Goal: Task Accomplishment & Management: Complete application form

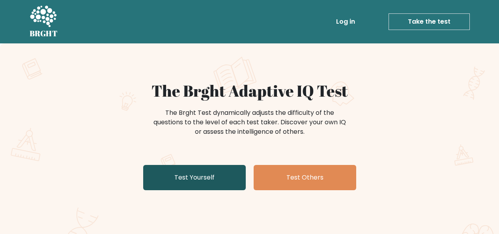
click at [215, 182] on link "Test Yourself" at bounding box center [194, 177] width 103 height 25
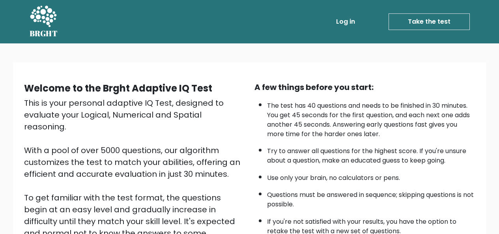
click at [428, 27] on link "Take the test" at bounding box center [429, 21] width 81 height 17
click at [430, 24] on link "Take the test" at bounding box center [429, 21] width 81 height 17
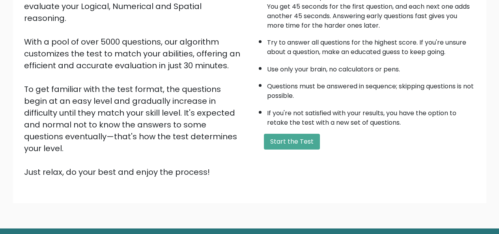
scroll to position [113, 0]
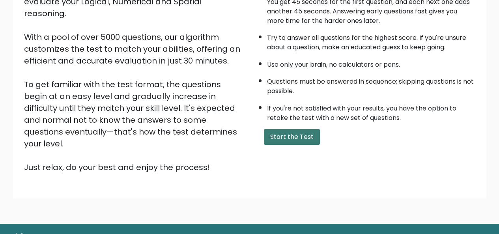
click at [301, 140] on button "Start the Test" at bounding box center [292, 137] width 56 height 16
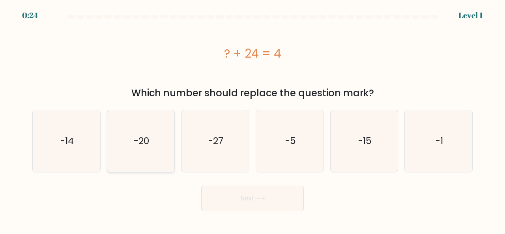
click at [163, 135] on icon "-20" at bounding box center [141, 141] width 62 height 62
click at [253, 119] on input "b. -20" at bounding box center [253, 118] width 0 height 2
radio input "true"
click at [246, 205] on button "Next" at bounding box center [252, 198] width 103 height 25
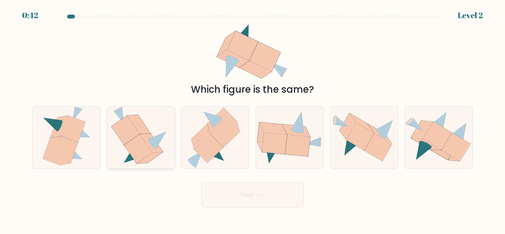
click at [134, 151] on icon at bounding box center [138, 148] width 28 height 29
click at [253, 119] on input "b." at bounding box center [253, 118] width 0 height 2
radio input "true"
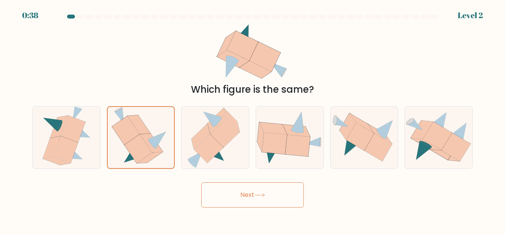
click at [278, 197] on button "Next" at bounding box center [252, 194] width 103 height 25
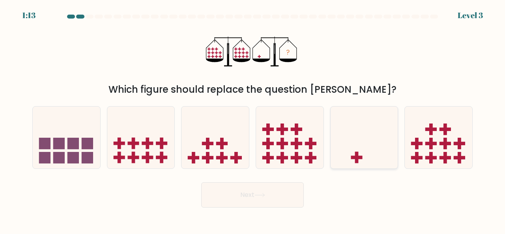
click at [378, 138] on icon at bounding box center [365, 137] width 68 height 56
click at [253, 119] on input "e." at bounding box center [253, 118] width 0 height 2
radio input "true"
click at [292, 193] on button "Next" at bounding box center [252, 194] width 103 height 25
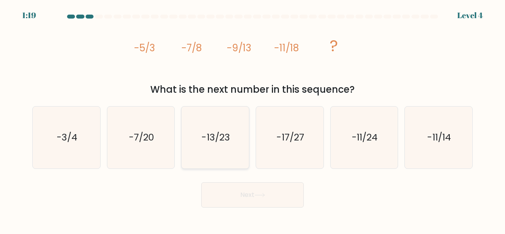
click at [217, 129] on icon "-13/23" at bounding box center [215, 138] width 62 height 62
click at [253, 119] on input "c. -13/23" at bounding box center [253, 118] width 0 height 2
radio input "true"
click at [245, 203] on button "Next" at bounding box center [252, 194] width 103 height 25
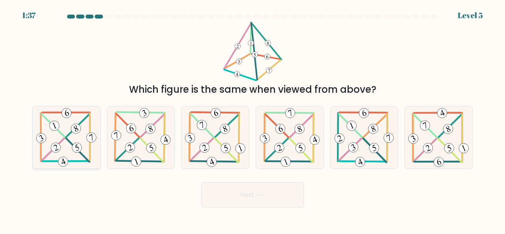
click at [76, 143] on icon at bounding box center [66, 138] width 63 height 62
click at [253, 119] on input "a." at bounding box center [253, 118] width 0 height 2
radio input "true"
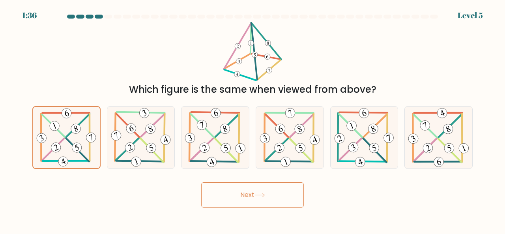
click at [244, 193] on button "Next" at bounding box center [252, 194] width 103 height 25
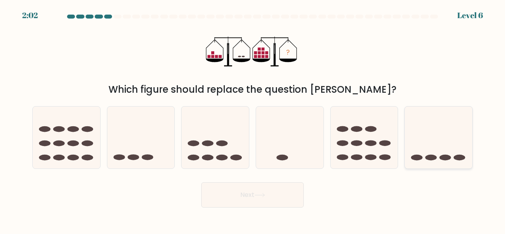
click at [419, 136] on icon at bounding box center [439, 137] width 68 height 56
click at [253, 119] on input "f." at bounding box center [253, 118] width 0 height 2
radio input "true"
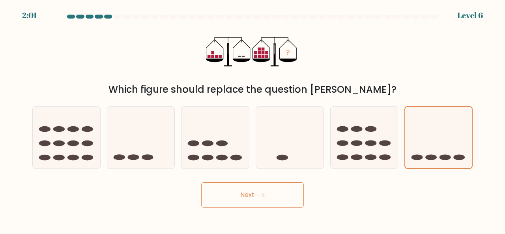
click at [278, 197] on button "Next" at bounding box center [252, 194] width 103 height 25
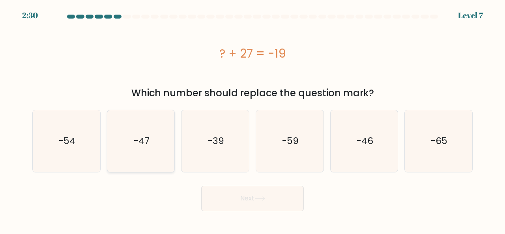
click at [147, 149] on icon "-47" at bounding box center [141, 141] width 62 height 62
click at [253, 119] on input "b. -47" at bounding box center [253, 118] width 0 height 2
radio input "true"
click at [278, 194] on button "Next" at bounding box center [252, 198] width 103 height 25
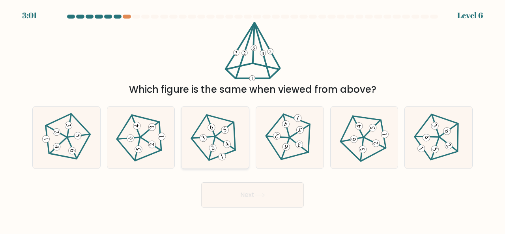
click at [213, 141] on icon at bounding box center [215, 137] width 49 height 49
click at [253, 119] on input "c." at bounding box center [253, 118] width 0 height 2
radio input "true"
click at [287, 194] on button "Next" at bounding box center [252, 194] width 103 height 25
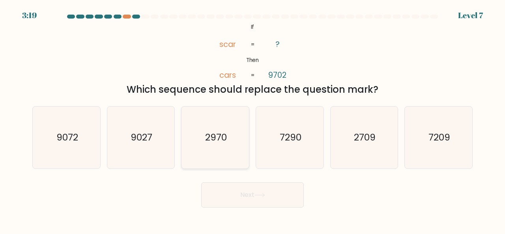
click at [211, 122] on icon "2970" at bounding box center [215, 138] width 62 height 62
click at [253, 119] on input "c. 2970" at bounding box center [253, 118] width 0 height 2
radio input "true"
click at [239, 188] on button "Next" at bounding box center [252, 194] width 103 height 25
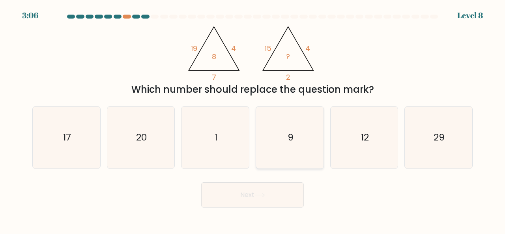
click at [281, 147] on icon "9" at bounding box center [290, 138] width 62 height 62
click at [253, 119] on input "d. 9" at bounding box center [253, 118] width 0 height 2
radio input "true"
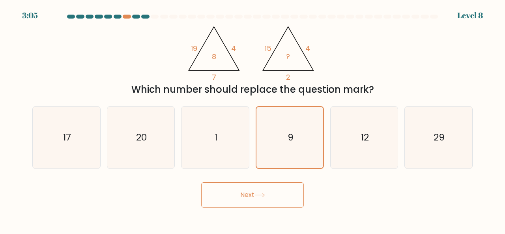
click at [281, 190] on button "Next" at bounding box center [252, 194] width 103 height 25
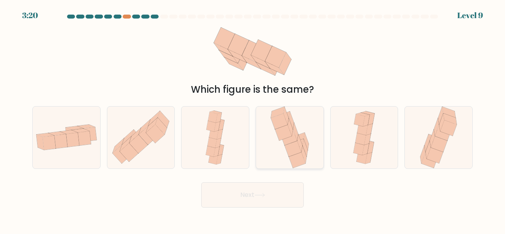
click at [303, 130] on icon at bounding box center [290, 138] width 43 height 62
click at [253, 119] on input "d." at bounding box center [253, 118] width 0 height 2
radio input "true"
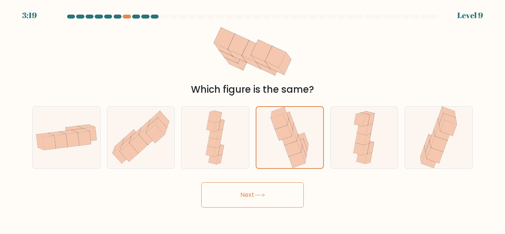
click at [295, 203] on button "Next" at bounding box center [252, 194] width 103 height 25
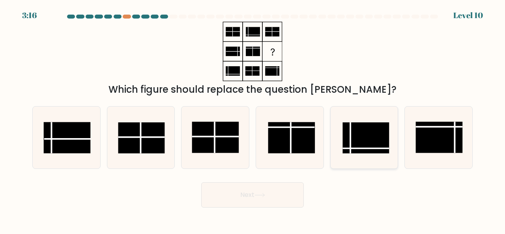
click at [357, 141] on rect at bounding box center [366, 137] width 47 height 31
click at [253, 119] on input "e." at bounding box center [253, 118] width 0 height 2
radio input "true"
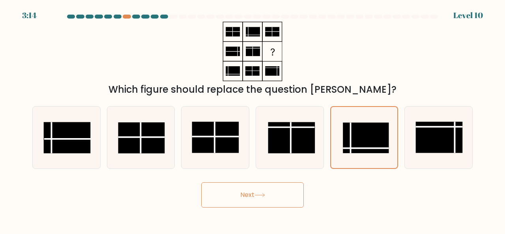
click at [274, 197] on button "Next" at bounding box center [252, 194] width 103 height 25
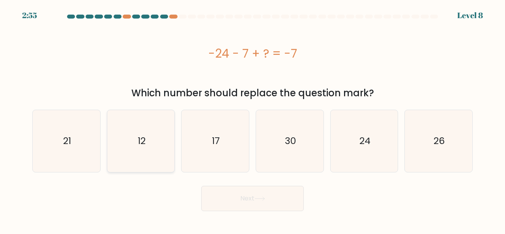
click at [163, 135] on icon "12" at bounding box center [141, 141] width 62 height 62
click at [253, 119] on input "b. 12" at bounding box center [253, 118] width 0 height 2
radio input "true"
click at [218, 199] on button "Next" at bounding box center [252, 198] width 103 height 25
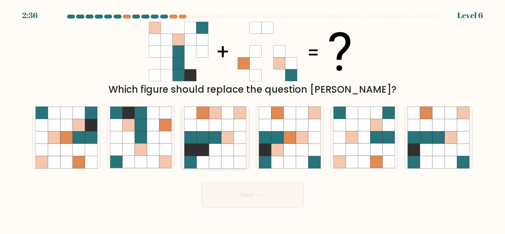
click at [221, 148] on icon at bounding box center [215, 150] width 12 height 12
click at [253, 119] on input "c." at bounding box center [253, 118] width 0 height 2
radio input "true"
click at [246, 190] on button "Next" at bounding box center [252, 194] width 103 height 25
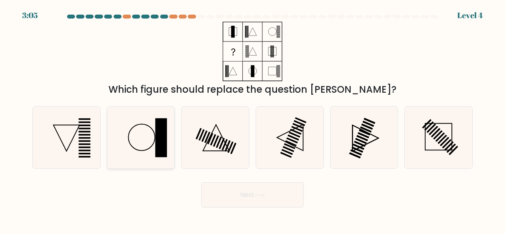
click at [152, 154] on icon at bounding box center [141, 138] width 62 height 62
click at [253, 119] on input "b." at bounding box center [253, 118] width 0 height 2
radio input "true"
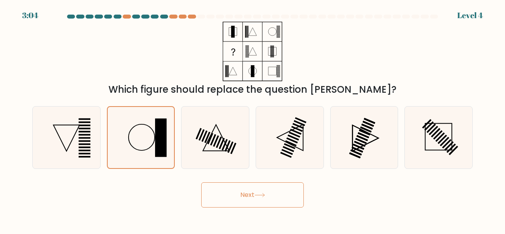
click at [228, 186] on button "Next" at bounding box center [252, 194] width 103 height 25
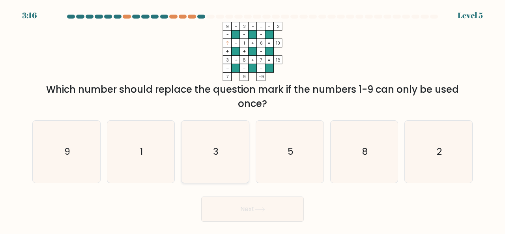
click at [216, 162] on icon "3" at bounding box center [215, 152] width 62 height 62
click at [253, 119] on input "c. 3" at bounding box center [253, 118] width 0 height 2
radio input "true"
click at [271, 206] on button "Next" at bounding box center [252, 209] width 103 height 25
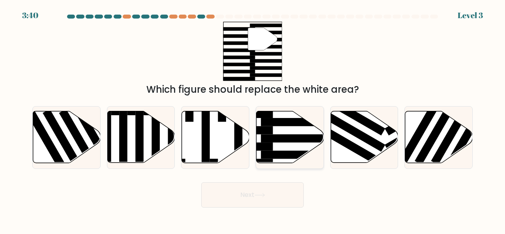
click at [268, 127] on rect at bounding box center [236, 130] width 73 height 8
click at [253, 119] on input "d." at bounding box center [253, 118] width 0 height 2
radio input "true"
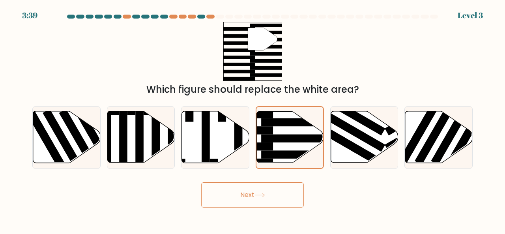
click at [270, 186] on button "Next" at bounding box center [252, 194] width 103 height 25
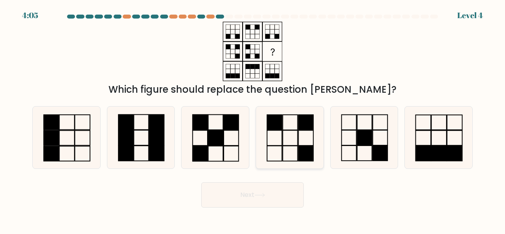
click at [282, 146] on rect at bounding box center [274, 153] width 15 height 15
click at [253, 119] on input "d." at bounding box center [253, 118] width 0 height 2
radio input "true"
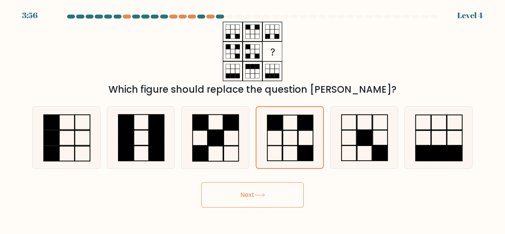
click at [272, 200] on button "Next" at bounding box center [252, 194] width 103 height 25
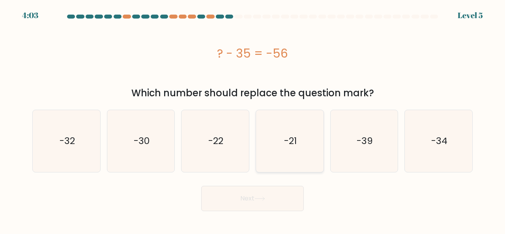
click at [270, 116] on icon "-21" at bounding box center [290, 141] width 62 height 62
click at [253, 117] on input "d. -21" at bounding box center [253, 118] width 0 height 2
radio input "true"
click at [273, 210] on button "Next" at bounding box center [252, 198] width 103 height 25
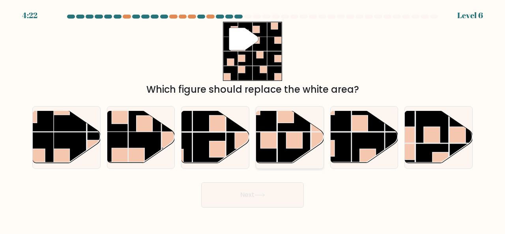
click at [276, 148] on rect at bounding box center [269, 140] width 16 height 16
click at [253, 119] on input "d." at bounding box center [253, 118] width 0 height 2
radio input "true"
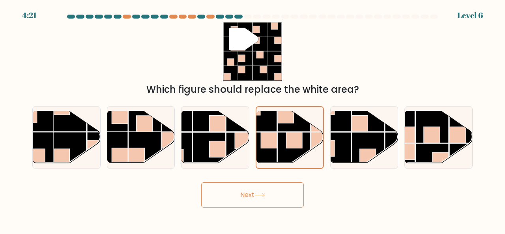
click at [284, 194] on button "Next" at bounding box center [252, 194] width 103 height 25
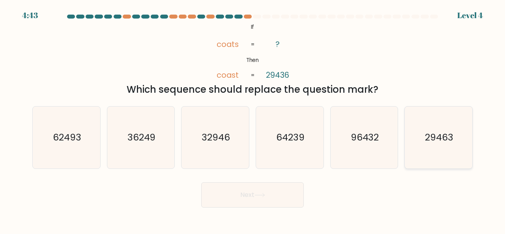
click at [442, 138] on text "29463" at bounding box center [439, 137] width 28 height 13
click at [253, 119] on input "f. 29463" at bounding box center [253, 118] width 0 height 2
radio input "true"
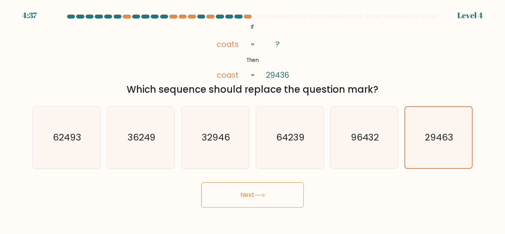
click at [291, 191] on button "Next" at bounding box center [252, 194] width 103 height 25
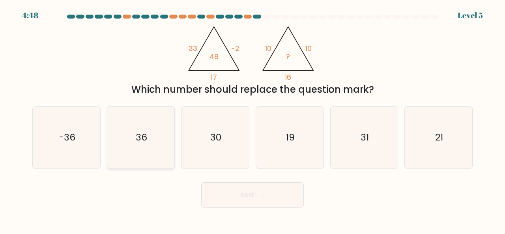
click at [157, 127] on icon "36" at bounding box center [141, 138] width 62 height 62
click at [253, 119] on input "b. 36" at bounding box center [253, 118] width 0 height 2
radio input "true"
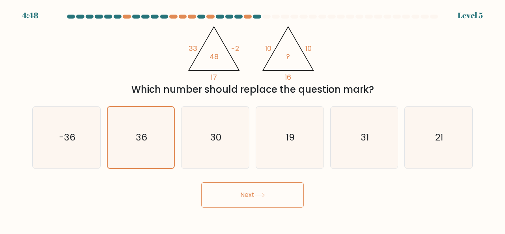
click at [239, 197] on button "Next" at bounding box center [252, 194] width 103 height 25
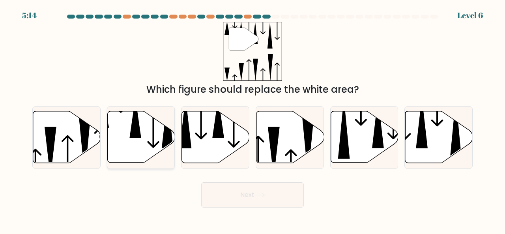
click at [150, 126] on icon at bounding box center [141, 137] width 68 height 52
click at [253, 119] on input "b." at bounding box center [253, 118] width 0 height 2
radio input "true"
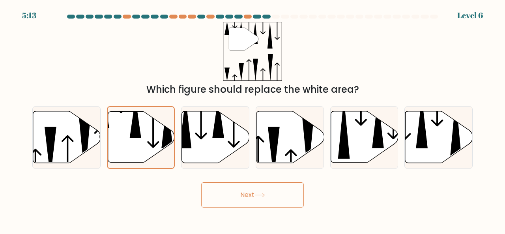
click at [272, 199] on button "Next" at bounding box center [252, 194] width 103 height 25
click at [271, 204] on button "Next" at bounding box center [252, 194] width 103 height 25
click at [282, 199] on button "Next" at bounding box center [252, 194] width 103 height 25
click at [225, 195] on button "Next" at bounding box center [252, 194] width 103 height 25
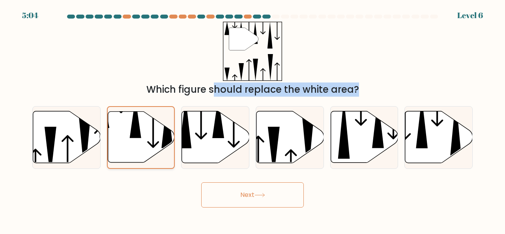
drag, startPoint x: 141, startPoint y: 90, endPoint x: 168, endPoint y: 133, distance: 50.6
click at [168, 133] on form at bounding box center [252, 111] width 505 height 193
click at [150, 126] on icon at bounding box center [141, 137] width 67 height 51
click at [253, 119] on input "b." at bounding box center [253, 118] width 0 height 2
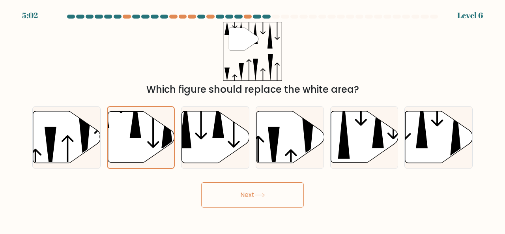
click at [257, 182] on button "Next" at bounding box center [252, 194] width 103 height 25
click at [259, 193] on icon at bounding box center [260, 195] width 11 height 4
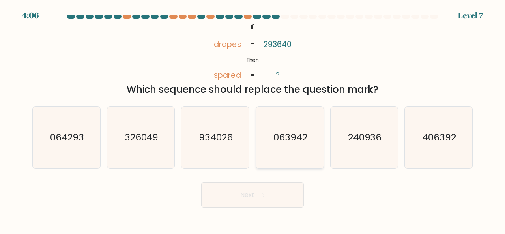
click at [302, 124] on icon "063942" at bounding box center [290, 138] width 62 height 62
click at [253, 119] on input "d. 063942" at bounding box center [253, 118] width 0 height 2
radio input "true"
click at [281, 197] on button "Next" at bounding box center [252, 194] width 103 height 25
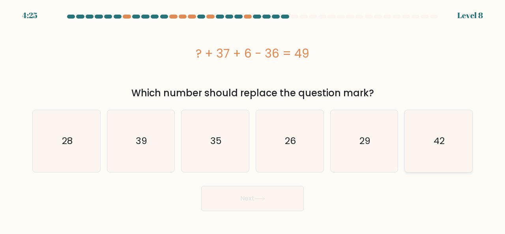
click at [443, 138] on text "42" at bounding box center [439, 141] width 11 height 13
click at [253, 119] on input "f. 42" at bounding box center [253, 118] width 0 height 2
radio input "true"
click at [275, 204] on button "Next" at bounding box center [252, 198] width 103 height 25
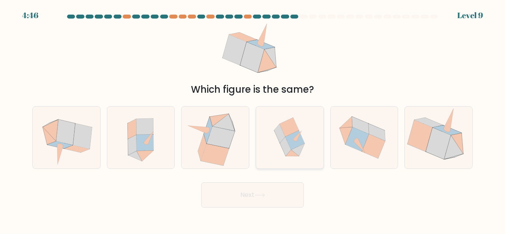
click at [303, 131] on icon at bounding box center [290, 138] width 60 height 62
click at [253, 119] on input "d." at bounding box center [253, 118] width 0 height 2
radio input "true"
click at [296, 195] on button "Next" at bounding box center [252, 194] width 103 height 25
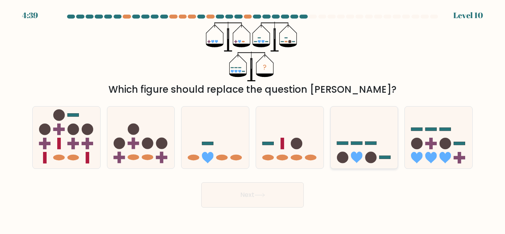
click at [395, 151] on icon at bounding box center [365, 137] width 68 height 56
click at [253, 119] on input "e." at bounding box center [253, 118] width 0 height 2
radio input "true"
click at [268, 195] on button "Next" at bounding box center [252, 194] width 103 height 25
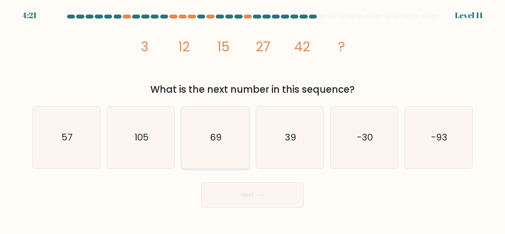
click at [232, 132] on icon "69" at bounding box center [215, 138] width 62 height 62
click at [253, 119] on input "c. 69" at bounding box center [253, 118] width 0 height 2
radio input "true"
click at [251, 196] on button "Next" at bounding box center [252, 194] width 103 height 25
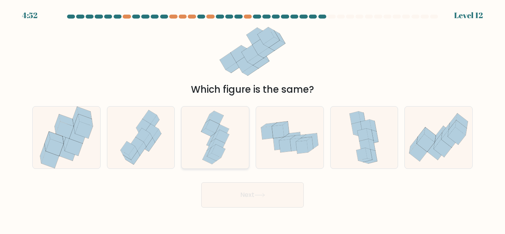
click at [209, 128] on icon at bounding box center [213, 126] width 14 height 13
click at [253, 119] on input "c." at bounding box center [253, 118] width 0 height 2
radio input "true"
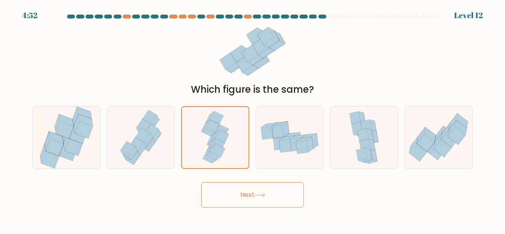
click at [244, 192] on button "Next" at bounding box center [252, 194] width 103 height 25
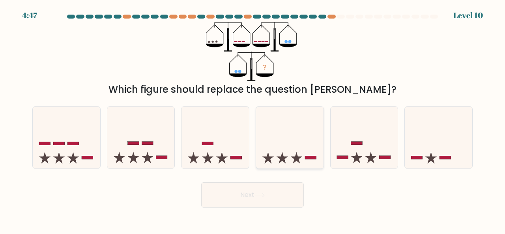
click at [291, 139] on icon at bounding box center [290, 137] width 68 height 56
click at [253, 119] on input "d." at bounding box center [253, 118] width 0 height 2
radio input "true"
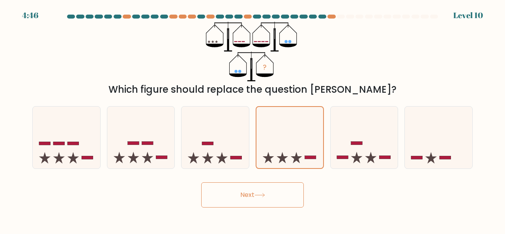
click at [283, 197] on button "Next" at bounding box center [252, 194] width 103 height 25
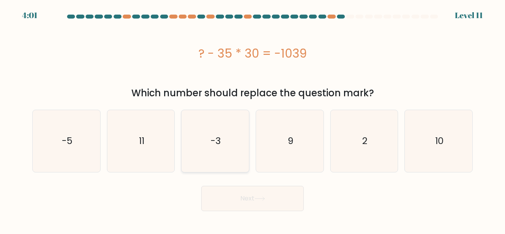
click at [229, 134] on icon "-3" at bounding box center [215, 141] width 62 height 62
click at [253, 119] on input "c. -3" at bounding box center [253, 118] width 0 height 2
radio input "true"
click at [251, 196] on button "Next" at bounding box center [252, 198] width 103 height 25
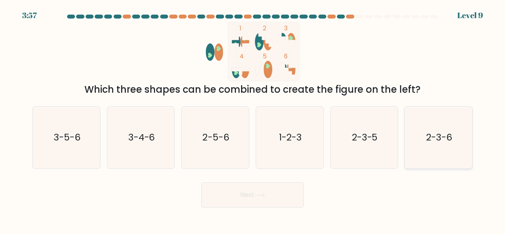
click at [436, 148] on icon "2-3-6" at bounding box center [439, 138] width 62 height 62
click at [253, 119] on input "f. 2-3-6" at bounding box center [253, 118] width 0 height 2
radio input "true"
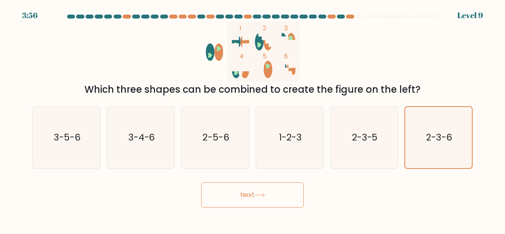
click at [297, 193] on button "Next" at bounding box center [252, 194] width 103 height 25
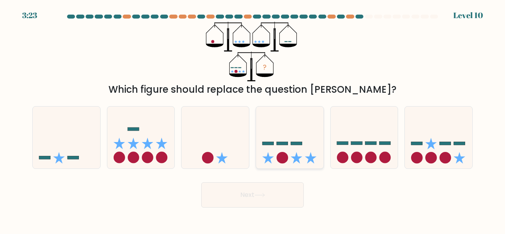
click at [288, 150] on icon at bounding box center [290, 137] width 68 height 56
click at [253, 119] on input "d." at bounding box center [253, 118] width 0 height 2
radio input "true"
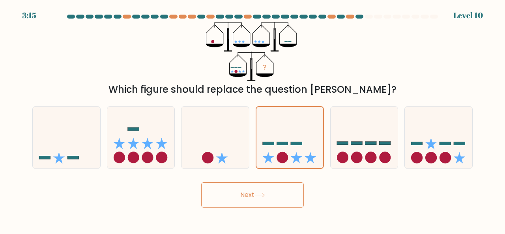
click at [271, 201] on button "Next" at bounding box center [252, 194] width 103 height 25
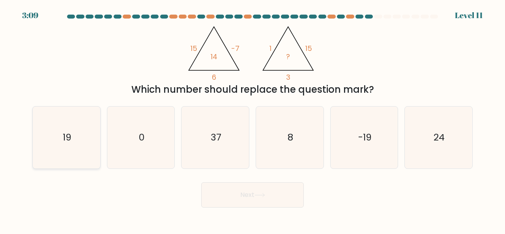
click at [69, 139] on text "19" at bounding box center [67, 137] width 9 height 13
click at [253, 119] on input "a. 19" at bounding box center [253, 118] width 0 height 2
radio input "true"
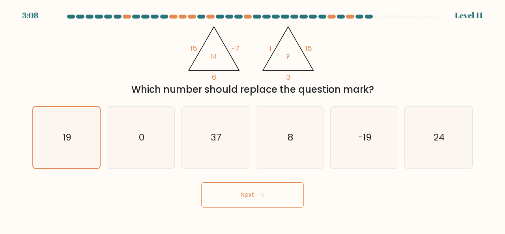
click at [283, 195] on button "Next" at bounding box center [252, 194] width 103 height 25
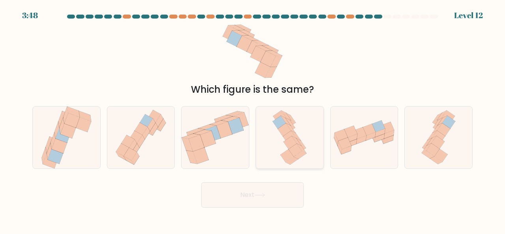
click at [285, 145] on icon at bounding box center [289, 138] width 39 height 62
click at [253, 119] on input "d." at bounding box center [253, 118] width 0 height 2
radio input "true"
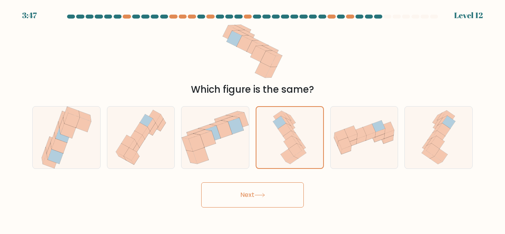
click at [282, 199] on button "Next" at bounding box center [252, 194] width 103 height 25
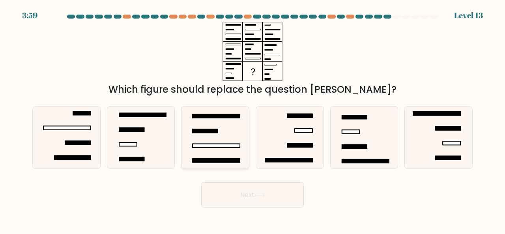
click at [228, 152] on icon at bounding box center [215, 138] width 62 height 62
click at [253, 119] on input "c." at bounding box center [253, 118] width 0 height 2
radio input "true"
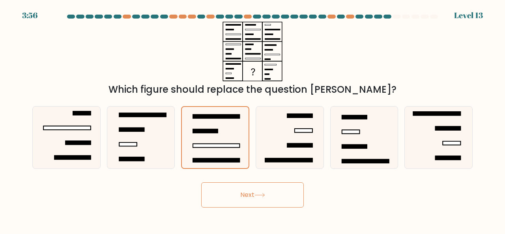
click at [263, 200] on button "Next" at bounding box center [252, 194] width 103 height 25
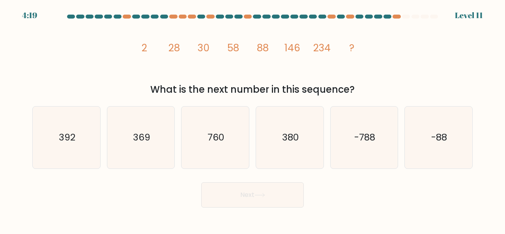
click at [293, 51] on tspan "146" at bounding box center [293, 48] width 16 height 14
click at [299, 118] on icon "380" at bounding box center [290, 138] width 62 height 62
click at [253, 118] on input "d. 380" at bounding box center [253, 118] width 0 height 2
radio input "true"
click at [280, 188] on button "Next" at bounding box center [252, 194] width 103 height 25
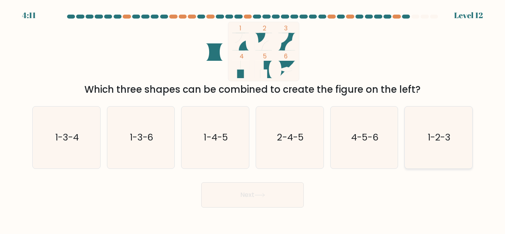
click at [422, 143] on icon "1-2-3" at bounding box center [439, 138] width 62 height 62
click at [253, 119] on input "f. 1-2-3" at bounding box center [253, 118] width 0 height 2
radio input "true"
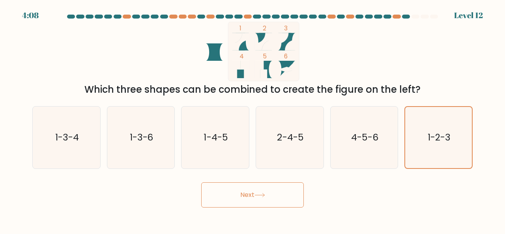
click at [278, 196] on button "Next" at bounding box center [252, 194] width 103 height 25
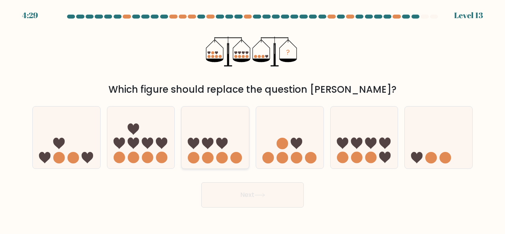
click at [197, 154] on circle at bounding box center [193, 157] width 11 height 11
click at [253, 119] on input "c." at bounding box center [253, 118] width 0 height 2
radio input "true"
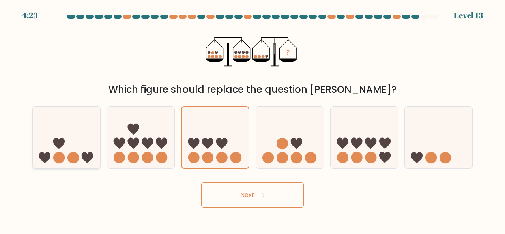
click at [53, 136] on icon at bounding box center [67, 137] width 68 height 56
click at [253, 119] on input "a." at bounding box center [253, 118] width 0 height 2
radio input "true"
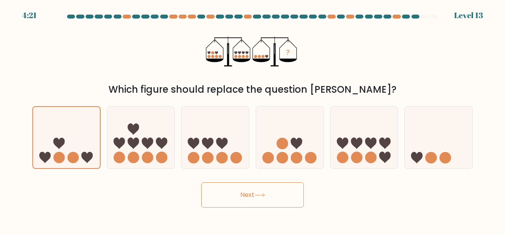
click at [234, 193] on button "Next" at bounding box center [252, 194] width 103 height 25
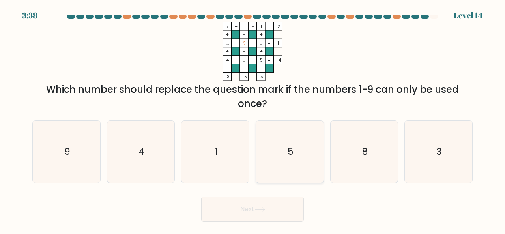
click at [304, 129] on icon "5" at bounding box center [290, 152] width 62 height 62
click at [253, 119] on input "d. 5" at bounding box center [253, 118] width 0 height 2
radio input "true"
click at [253, 25] on tspan "-" at bounding box center [253, 27] width 2 height 6
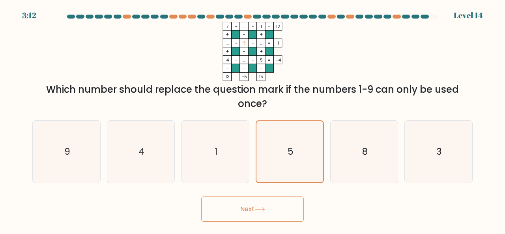
click at [244, 28] on tspan "..." at bounding box center [244, 27] width 2 height 6
click at [348, 138] on icon "8" at bounding box center [365, 152] width 62 height 62
click at [253, 119] on input "e. 8" at bounding box center [253, 118] width 0 height 2
radio input "true"
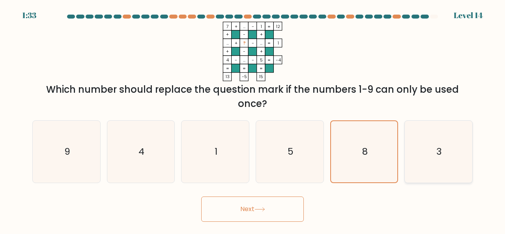
click at [452, 145] on icon "3" at bounding box center [439, 152] width 62 height 62
click at [253, 119] on input "f. 3" at bounding box center [253, 118] width 0 height 2
radio input "true"
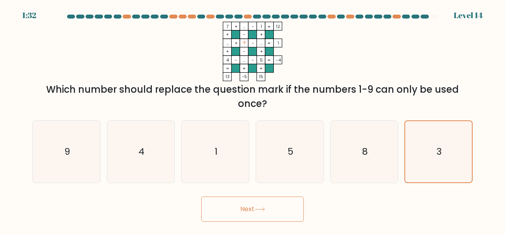
click at [266, 212] on button "Next" at bounding box center [252, 209] width 103 height 25
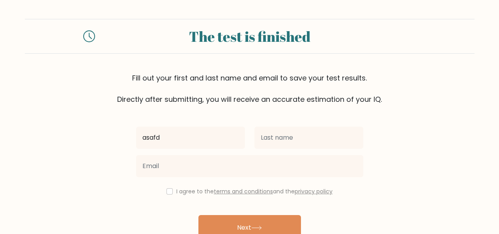
type input "asafd"
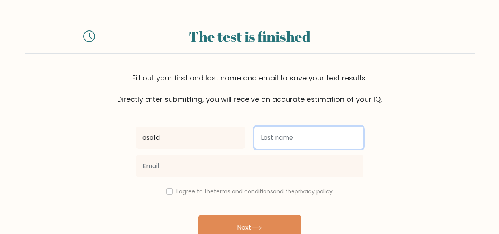
click at [306, 131] on input "text" at bounding box center [309, 138] width 109 height 22
type input "asad"
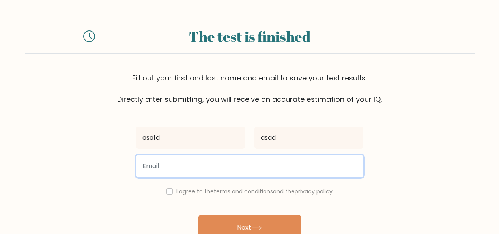
click at [278, 161] on input "email" at bounding box center [249, 166] width 227 height 22
type input "[EMAIL_ADDRESS][DOMAIN_NAME]"
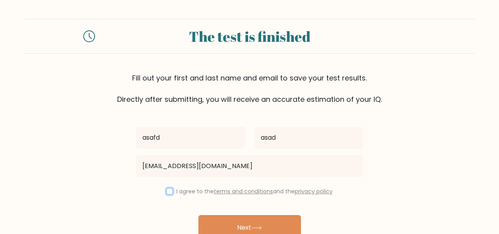
click at [168, 193] on input "checkbox" at bounding box center [170, 191] width 6 height 6
checkbox input "true"
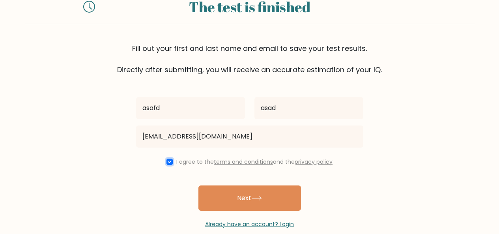
scroll to position [43, 0]
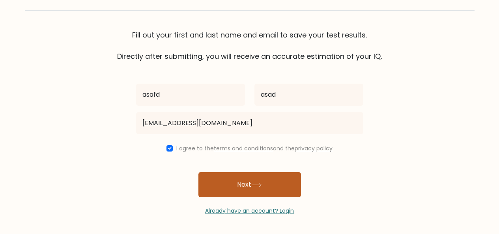
click at [280, 185] on button "Next" at bounding box center [250, 184] width 103 height 25
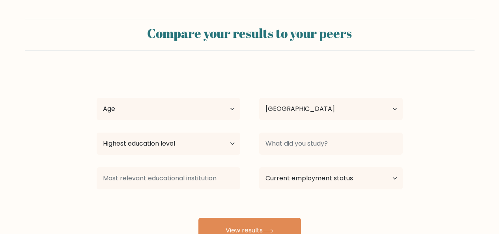
select select "PK"
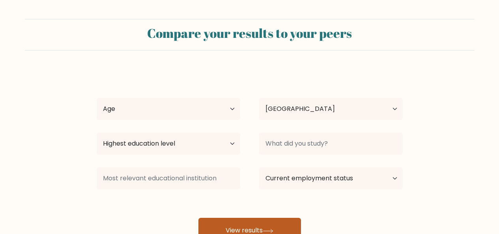
click at [280, 227] on button "View results" at bounding box center [250, 230] width 103 height 25
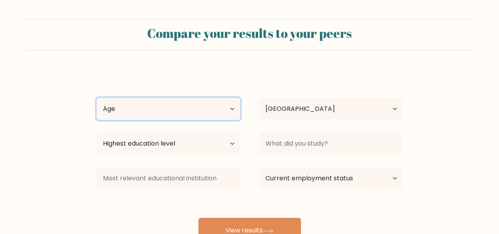
click at [233, 109] on select "Age Under 18 years old 18-24 years old 25-34 years old 35-44 years old 45-54 ye…" at bounding box center [169, 109] width 144 height 22
select select "18_24"
click at [97, 98] on select "Age Under 18 years old 18-24 years old 25-34 years old 35-44 years old 45-54 ye…" at bounding box center [169, 109] width 144 height 22
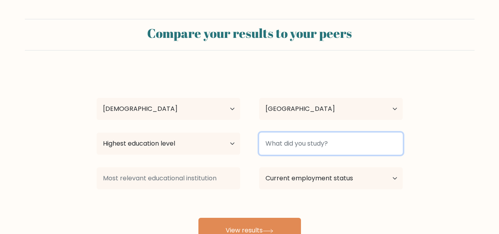
click at [321, 150] on input at bounding box center [331, 144] width 144 height 22
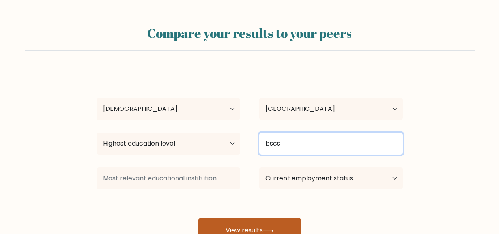
type input "bscs"
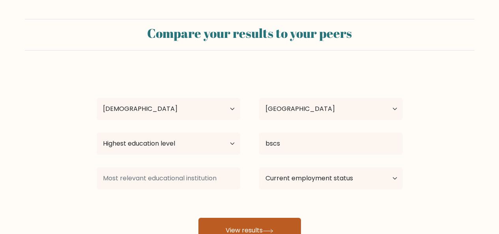
click at [272, 230] on icon at bounding box center [268, 231] width 11 height 4
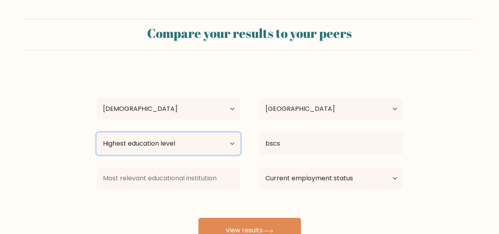
click at [237, 146] on select "Highest education level No schooling Primary Lower Secondary Upper Secondary Oc…" at bounding box center [169, 144] width 144 height 22
select select "bachelors_degree"
click at [97, 133] on select "Highest education level No schooling Primary Lower Secondary Upper Secondary Oc…" at bounding box center [169, 144] width 144 height 22
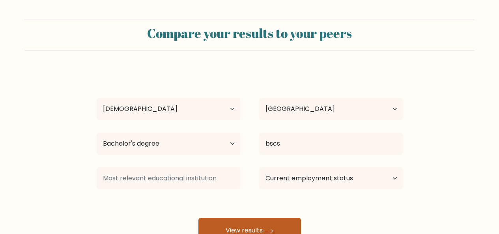
click at [257, 225] on button "View results" at bounding box center [250, 230] width 103 height 25
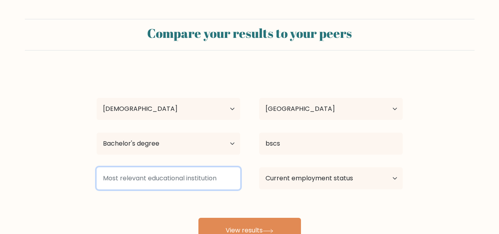
click at [205, 178] on input at bounding box center [169, 178] width 144 height 22
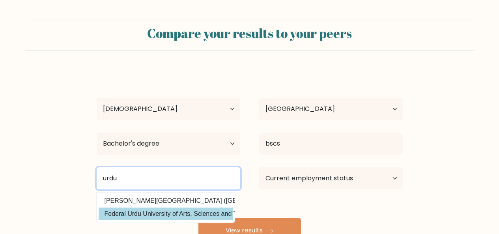
type input "urdu"
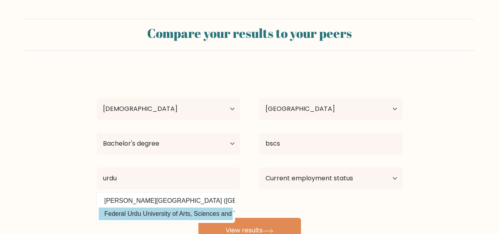
click at [160, 212] on div "asafd asad Age Under 18 years old 18-24 years old 25-34 years old 35-44 years o…" at bounding box center [250, 156] width 316 height 174
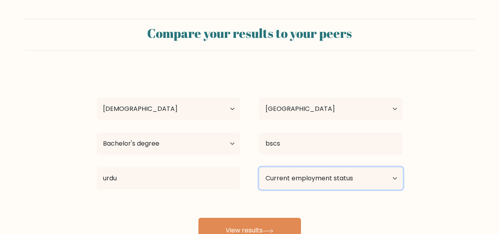
click at [385, 181] on select "Current employment status Employed Student Retired Other / prefer not to answer" at bounding box center [331, 178] width 144 height 22
select select "student"
click at [259, 167] on select "Current employment status Employed Student Retired Other / prefer not to answer" at bounding box center [331, 178] width 144 height 22
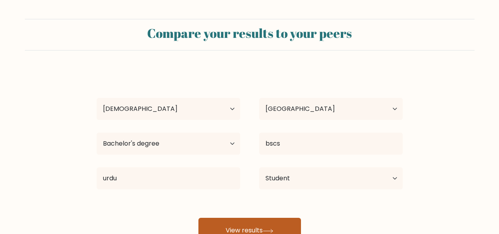
click at [269, 227] on button "View results" at bounding box center [250, 230] width 103 height 25
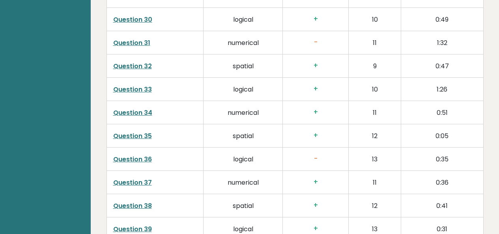
scroll to position [2058, 0]
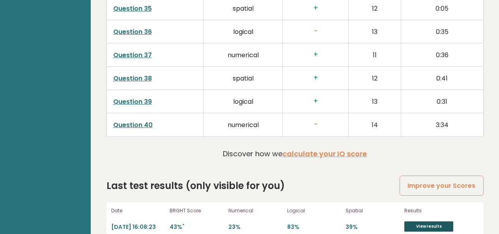
click at [435, 221] on link "View results" at bounding box center [429, 226] width 49 height 10
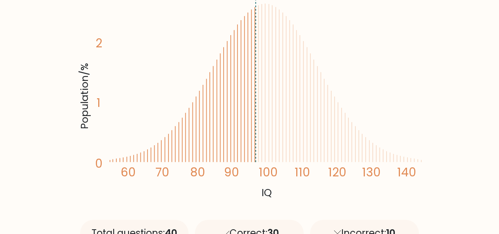
scroll to position [197, 0]
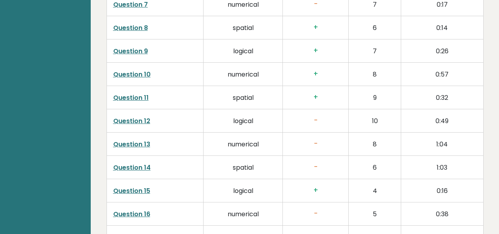
scroll to position [1204, 0]
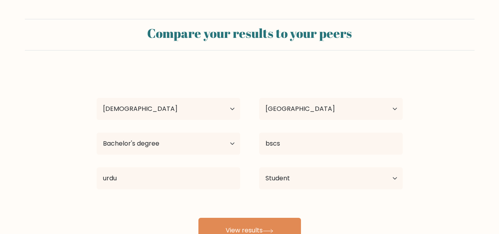
select select "18_24"
select select "PK"
select select "bachelors_degree"
select select "student"
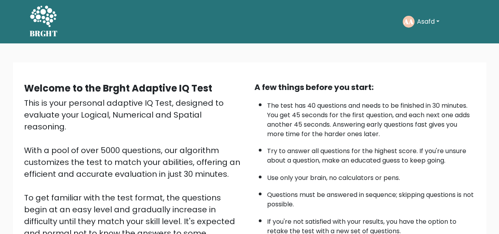
scroll to position [113, 0]
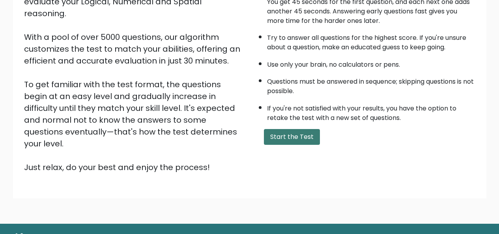
click at [287, 139] on button "Start the Test" at bounding box center [292, 137] width 56 height 16
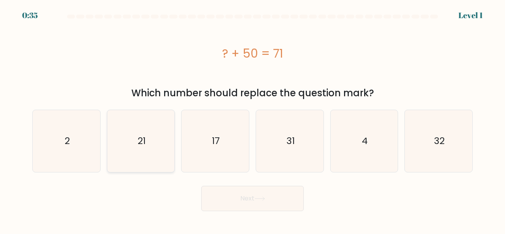
click at [126, 163] on icon "21" at bounding box center [141, 141] width 62 height 62
click at [253, 119] on input "b. 21" at bounding box center [253, 118] width 0 height 2
radio input "true"
click at [229, 199] on button "Next" at bounding box center [252, 198] width 103 height 25
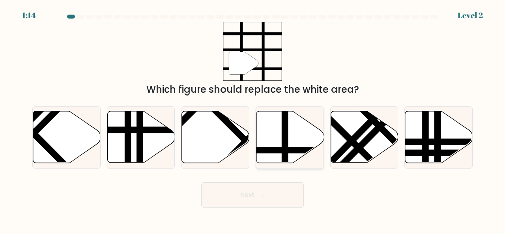
click at [274, 150] on line at bounding box center [311, 150] width 136 height 0
click at [253, 119] on input "d." at bounding box center [253, 118] width 0 height 2
radio input "true"
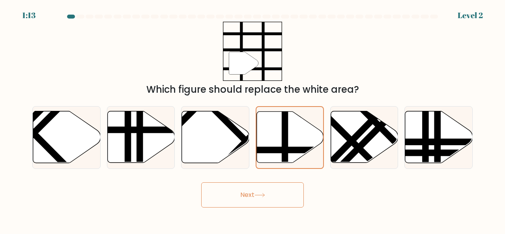
click at [274, 205] on button "Next" at bounding box center [252, 194] width 103 height 25
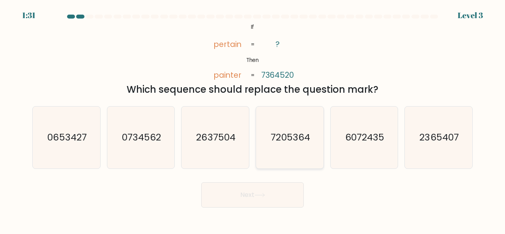
click at [295, 137] on text "7205364" at bounding box center [290, 137] width 39 height 13
click at [253, 119] on input "d. 7205364" at bounding box center [253, 118] width 0 height 2
radio input "true"
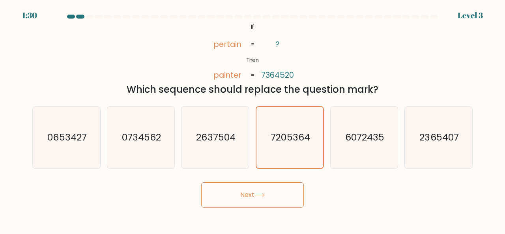
click at [272, 193] on button "Next" at bounding box center [252, 194] width 103 height 25
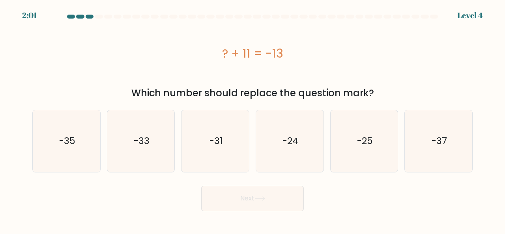
click at [238, 67] on div "? + 11 = -13" at bounding box center [252, 53] width 441 height 63
click at [278, 128] on icon "-24" at bounding box center [290, 141] width 62 height 62
click at [253, 119] on input "d. -24" at bounding box center [253, 118] width 0 height 2
radio input "true"
click at [259, 195] on button "Next" at bounding box center [252, 198] width 103 height 25
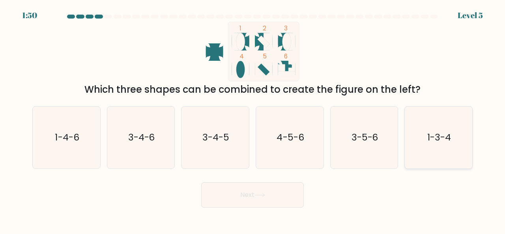
click at [447, 140] on text "1-3-4" at bounding box center [440, 137] width 24 height 13
click at [253, 119] on input "f. 1-3-4" at bounding box center [253, 118] width 0 height 2
radio input "true"
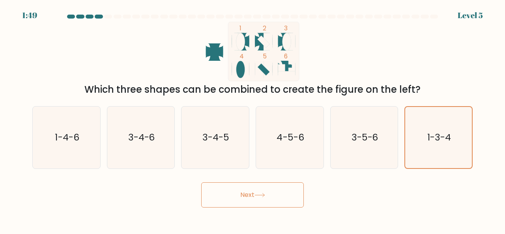
click at [258, 201] on button "Next" at bounding box center [252, 194] width 103 height 25
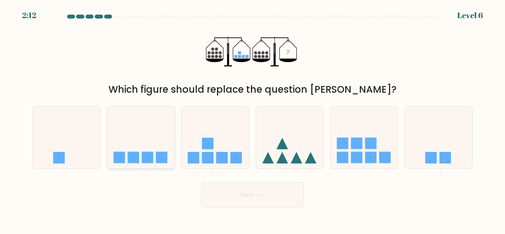
click at [155, 134] on icon at bounding box center [141, 137] width 68 height 56
click at [253, 119] on input "b." at bounding box center [253, 118] width 0 height 2
radio input "true"
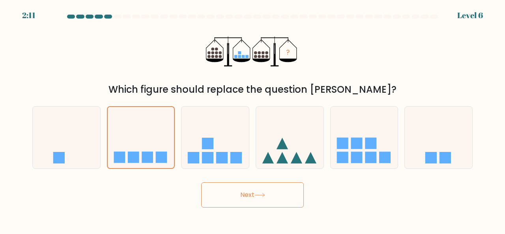
click at [238, 195] on button "Next" at bounding box center [252, 194] width 103 height 25
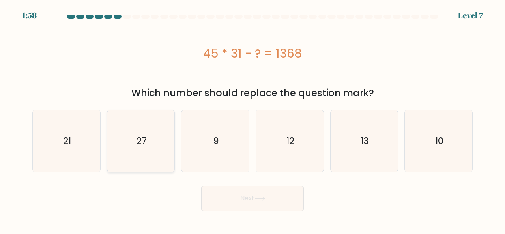
click at [155, 126] on icon "27" at bounding box center [141, 141] width 62 height 62
click at [253, 119] on input "b. 27" at bounding box center [253, 118] width 0 height 2
radio input "true"
click at [249, 197] on button "Next" at bounding box center [252, 198] width 103 height 25
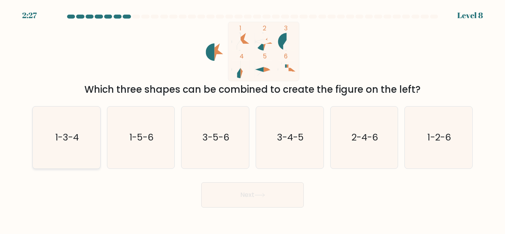
click at [85, 152] on icon "1-3-4" at bounding box center [67, 138] width 62 height 62
click at [253, 119] on input "a. 1-3-4" at bounding box center [253, 118] width 0 height 2
radio input "true"
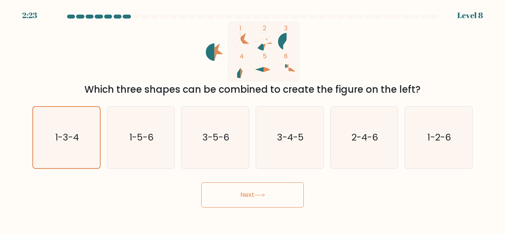
click at [253, 189] on button "Next" at bounding box center [252, 194] width 103 height 25
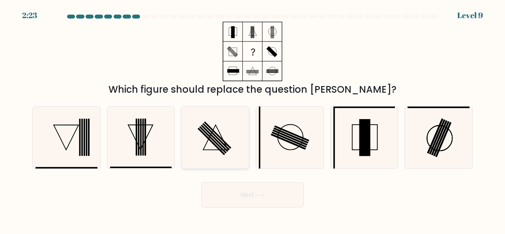
click at [213, 126] on icon at bounding box center [215, 138] width 62 height 62
click at [253, 119] on input "c." at bounding box center [253, 118] width 0 height 2
radio input "true"
click at [248, 190] on button "Next" at bounding box center [252, 194] width 103 height 25
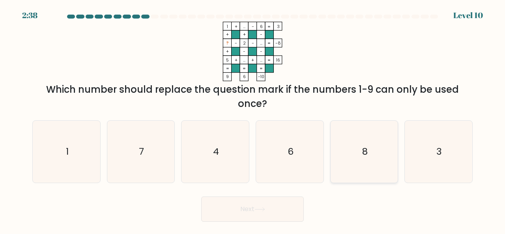
click at [358, 168] on icon "8" at bounding box center [365, 152] width 62 height 62
click at [253, 119] on input "e. 8" at bounding box center [253, 118] width 0 height 2
radio input "true"
click at [272, 205] on button "Next" at bounding box center [252, 209] width 103 height 25
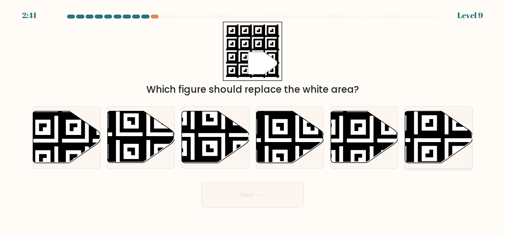
click at [429, 143] on icon at bounding box center [416, 110] width 122 height 122
click at [253, 119] on input "f." at bounding box center [253, 118] width 0 height 2
radio input "true"
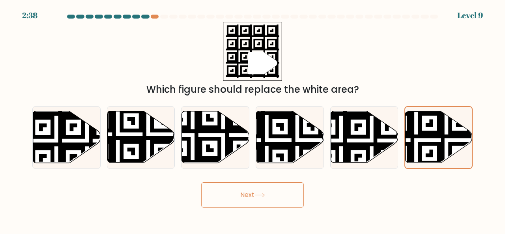
click at [280, 203] on button "Next" at bounding box center [252, 194] width 103 height 25
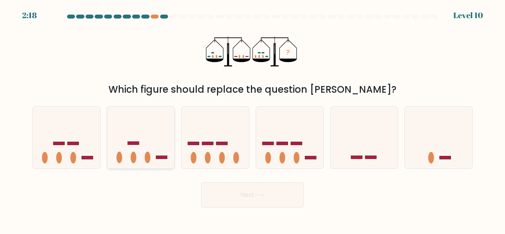
click at [119, 138] on icon at bounding box center [141, 137] width 68 height 56
click at [253, 119] on input "b." at bounding box center [253, 118] width 0 height 2
radio input "true"
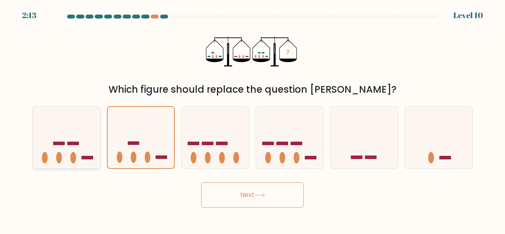
click at [89, 150] on icon at bounding box center [67, 137] width 68 height 56
click at [253, 119] on input "a." at bounding box center [253, 118] width 0 height 2
radio input "true"
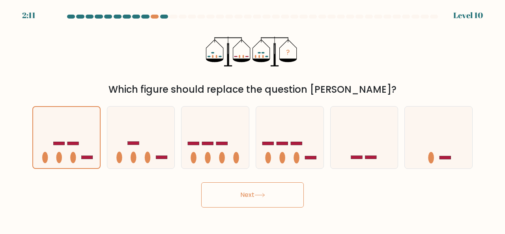
click at [231, 200] on button "Next" at bounding box center [252, 194] width 103 height 25
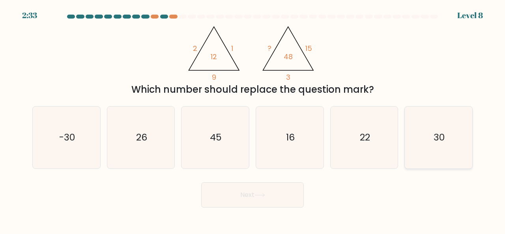
click at [459, 150] on icon "30" at bounding box center [439, 138] width 62 height 62
click at [253, 119] on input "f. 30" at bounding box center [253, 118] width 0 height 2
radio input "true"
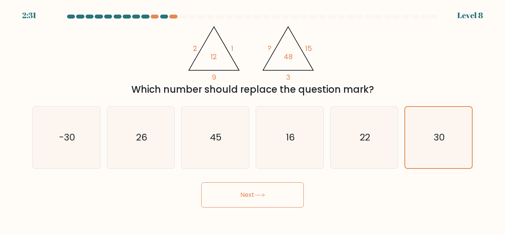
click at [263, 188] on button "Next" at bounding box center [252, 194] width 103 height 25
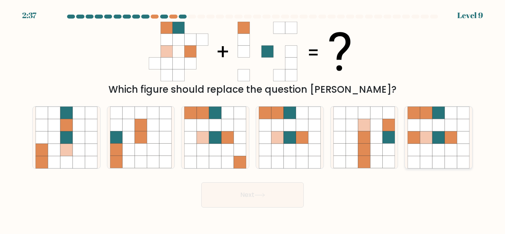
click at [453, 138] on icon at bounding box center [451, 137] width 12 height 12
click at [253, 119] on input "f." at bounding box center [253, 118] width 0 height 2
radio input "true"
click at [272, 195] on button "Next" at bounding box center [252, 194] width 103 height 25
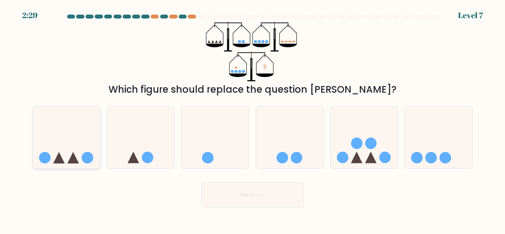
click at [55, 148] on icon at bounding box center [67, 137] width 68 height 56
click at [253, 119] on input "a." at bounding box center [253, 118] width 0 height 2
radio input "true"
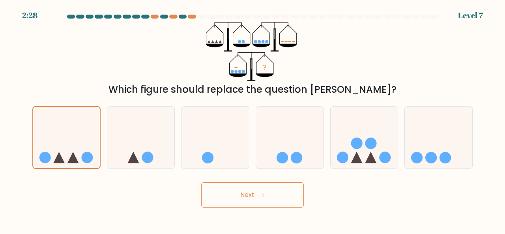
click at [235, 203] on button "Next" at bounding box center [252, 194] width 103 height 25
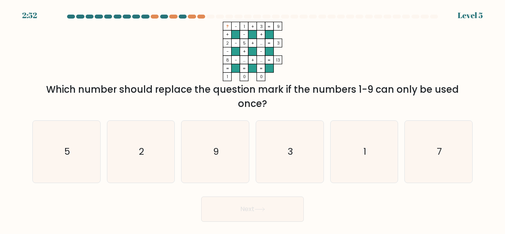
click at [229, 26] on tspan "?" at bounding box center [227, 27] width 3 height 6
click at [453, 137] on icon "7" at bounding box center [439, 152] width 62 height 62
click at [253, 119] on input "f. 7" at bounding box center [253, 118] width 0 height 2
radio input "true"
click at [289, 210] on button "Next" at bounding box center [252, 209] width 103 height 25
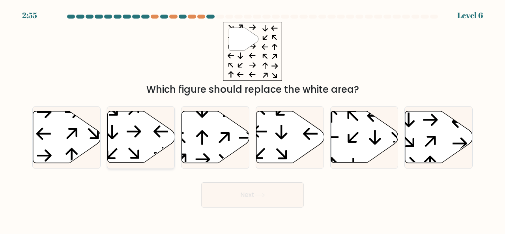
click at [162, 129] on icon at bounding box center [141, 137] width 68 height 52
click at [253, 119] on input "b." at bounding box center [253, 118] width 0 height 2
radio input "true"
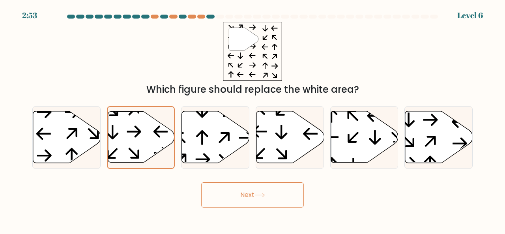
click at [234, 183] on button "Next" at bounding box center [252, 194] width 103 height 25
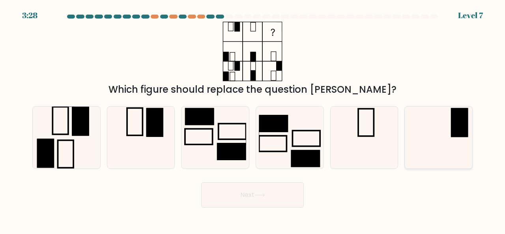
click at [459, 125] on rect at bounding box center [459, 122] width 17 height 29
click at [253, 119] on input "f." at bounding box center [253, 118] width 0 height 2
radio input "true"
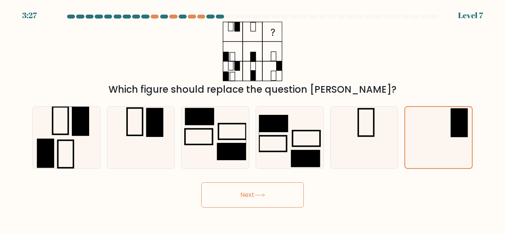
click at [278, 198] on button "Next" at bounding box center [252, 194] width 103 height 25
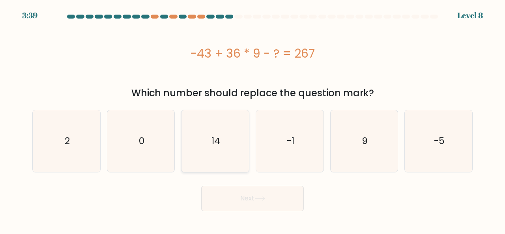
click at [224, 131] on icon "14" at bounding box center [215, 141] width 62 height 62
click at [253, 119] on input "c. 14" at bounding box center [253, 118] width 0 height 2
radio input "true"
click at [272, 195] on button "Next" at bounding box center [252, 198] width 103 height 25
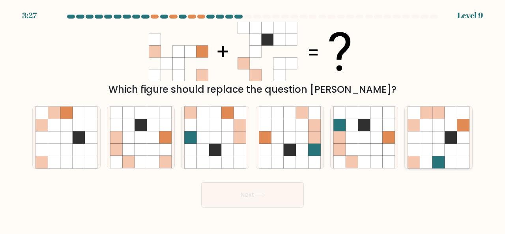
click at [444, 127] on icon at bounding box center [439, 125] width 12 height 12
click at [253, 119] on input "f." at bounding box center [253, 118] width 0 height 2
radio input "true"
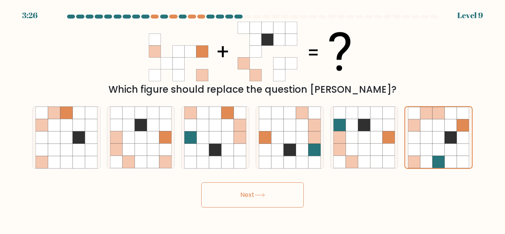
click at [248, 193] on button "Next" at bounding box center [252, 194] width 103 height 25
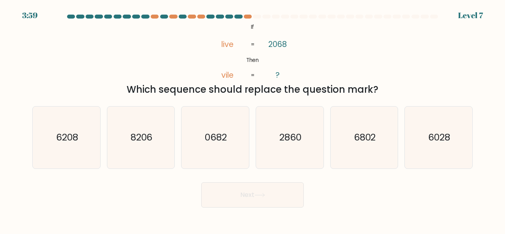
click at [261, 51] on icon "@import url('[URL][DOMAIN_NAME]); If Then live vile 2068 ? = =" at bounding box center [253, 52] width 96 height 60
click at [417, 118] on icon "6028" at bounding box center [439, 138] width 62 height 62
click at [253, 118] on input "f. 6028" at bounding box center [253, 118] width 0 height 2
radio input "true"
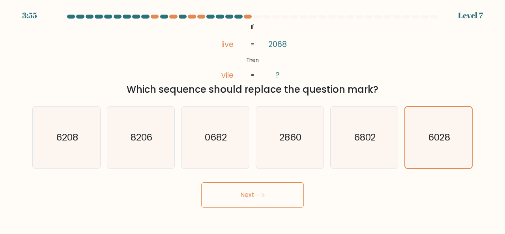
click at [286, 197] on button "Next" at bounding box center [252, 194] width 103 height 25
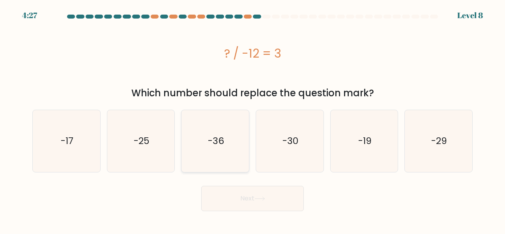
click at [225, 119] on icon "-36" at bounding box center [215, 141] width 62 height 62
click at [253, 119] on input "c. -36" at bounding box center [253, 118] width 0 height 2
radio input "true"
click at [238, 204] on button "Next" at bounding box center [252, 198] width 103 height 25
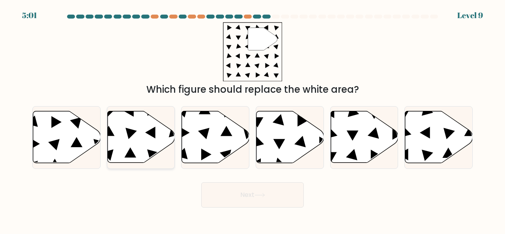
click at [147, 144] on icon at bounding box center [141, 137] width 68 height 52
click at [253, 119] on input "b." at bounding box center [253, 118] width 0 height 2
radio input "true"
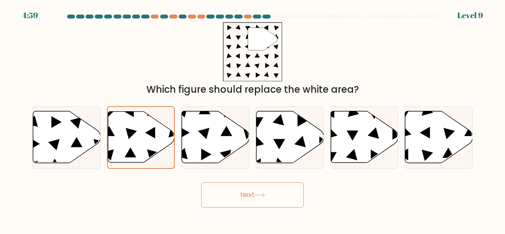
click at [248, 198] on button "Next" at bounding box center [252, 194] width 103 height 25
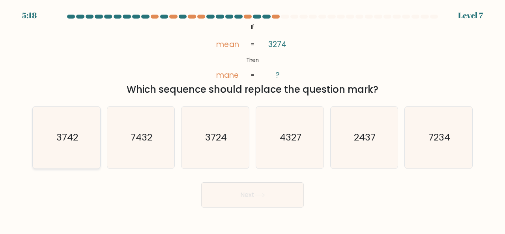
click at [58, 144] on icon "3742" at bounding box center [67, 138] width 62 height 62
click at [253, 119] on input "a. 3742" at bounding box center [253, 118] width 0 height 2
radio input "true"
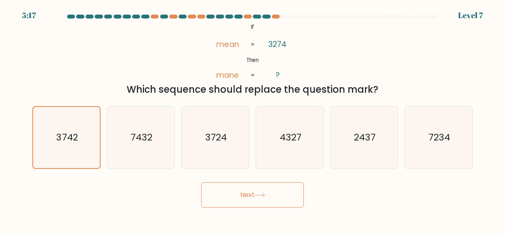
click at [242, 191] on button "Next" at bounding box center [252, 194] width 103 height 25
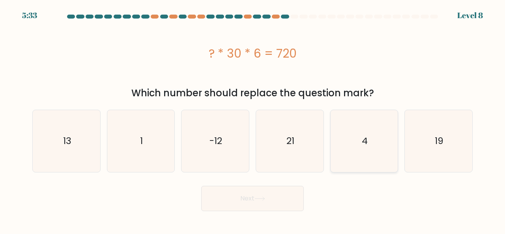
click at [357, 127] on icon "4" at bounding box center [365, 141] width 62 height 62
click at [253, 119] on input "e. 4" at bounding box center [253, 118] width 0 height 2
radio input "true"
drag, startPoint x: 284, startPoint y: 193, endPoint x: 265, endPoint y: 199, distance: 20.9
click at [265, 199] on icon at bounding box center [260, 199] width 11 height 4
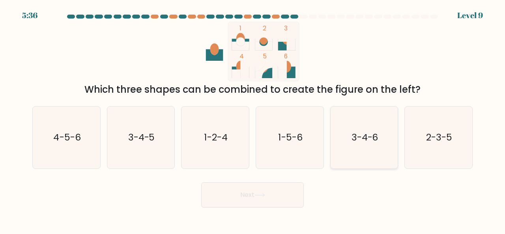
click at [349, 143] on icon "3-4-6" at bounding box center [365, 138] width 62 height 62
click at [253, 119] on input "e. 3-4-6" at bounding box center [253, 118] width 0 height 2
radio input "true"
click at [272, 192] on button "Next" at bounding box center [252, 194] width 103 height 25
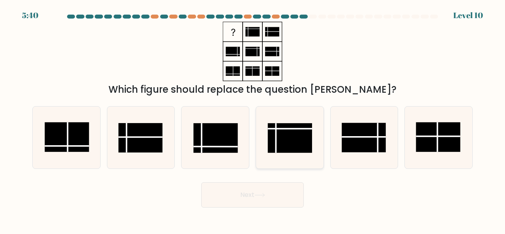
click at [277, 129] on line at bounding box center [290, 129] width 44 height 0
click at [253, 119] on input "d." at bounding box center [253, 118] width 0 height 2
radio input "true"
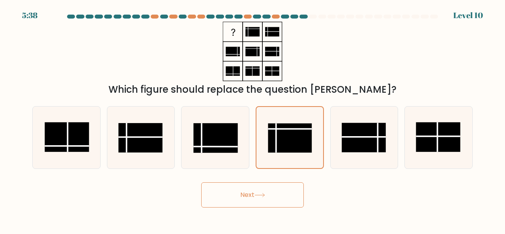
click at [276, 200] on button "Next" at bounding box center [252, 194] width 103 height 25
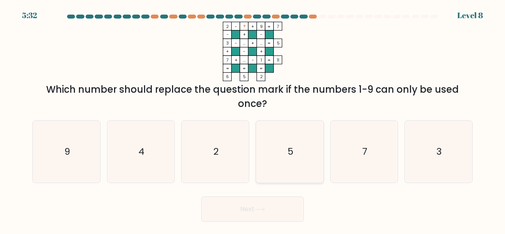
click at [313, 156] on icon "5" at bounding box center [290, 152] width 62 height 62
click at [253, 119] on input "d. 5" at bounding box center [253, 118] width 0 height 2
radio input "true"
click at [275, 216] on button "Next" at bounding box center [252, 209] width 103 height 25
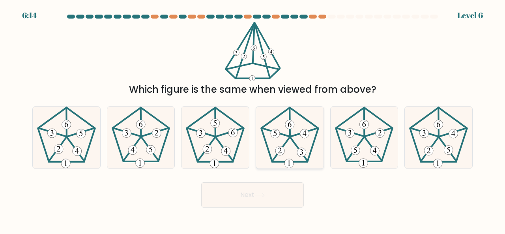
click at [303, 149] on 393 at bounding box center [301, 152] width 9 height 9
click at [253, 119] on input "d." at bounding box center [253, 118] width 0 height 2
radio input "true"
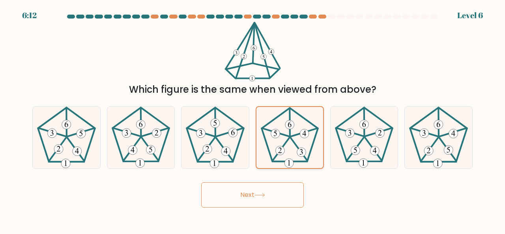
drag, startPoint x: 303, startPoint y: 149, endPoint x: 294, endPoint y: 125, distance: 25.6
click at [294, 125] on g at bounding box center [290, 138] width 56 height 60
click at [253, 119] on input "d." at bounding box center [253, 118] width 0 height 2
click at [268, 199] on button "Next" at bounding box center [252, 194] width 103 height 25
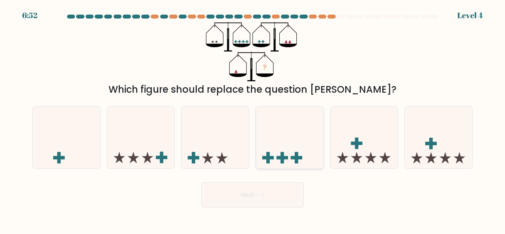
click at [297, 156] on rect at bounding box center [296, 158] width 11 height 4
click at [253, 119] on input "d." at bounding box center [253, 118] width 0 height 2
radio input "true"
